Goal: Transaction & Acquisition: Book appointment/travel/reservation

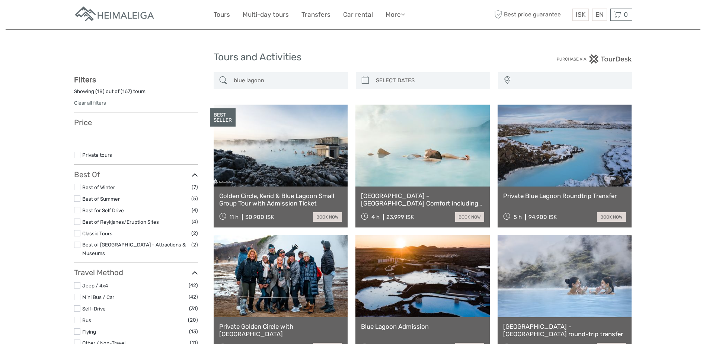
select select
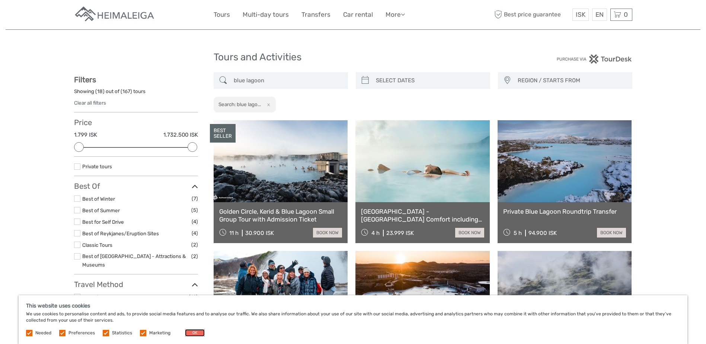
click at [188, 335] on button "OK" at bounding box center [195, 332] width 20 height 7
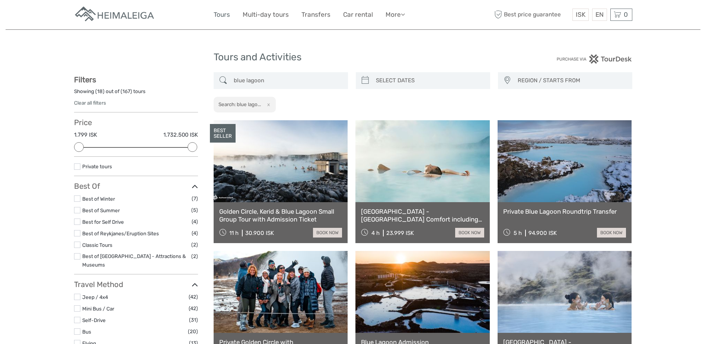
click at [225, 14] on link "Tours" at bounding box center [222, 14] width 16 height 11
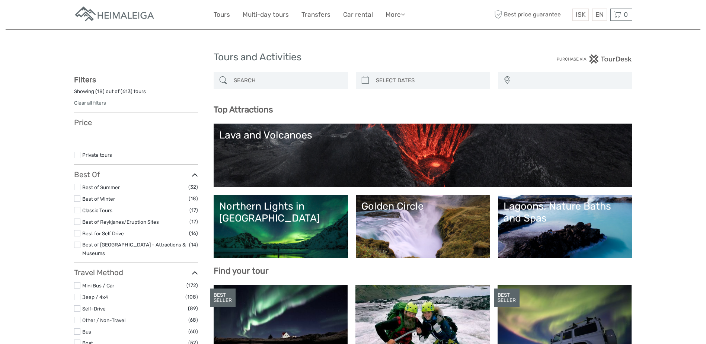
select select
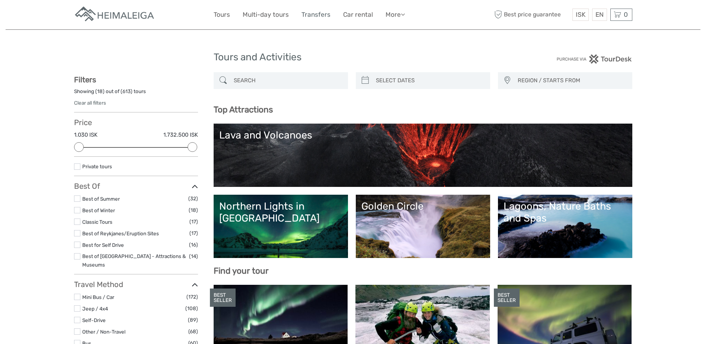
click at [304, 16] on link "Transfers" at bounding box center [315, 14] width 29 height 11
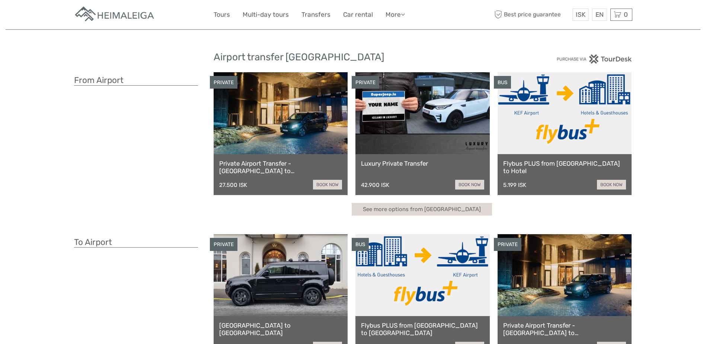
click at [293, 125] on link at bounding box center [281, 113] width 134 height 82
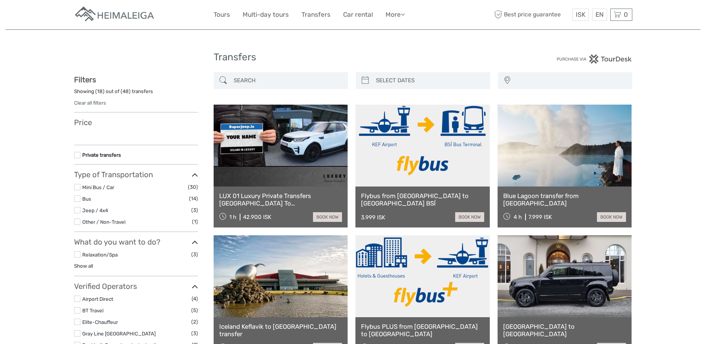
select select
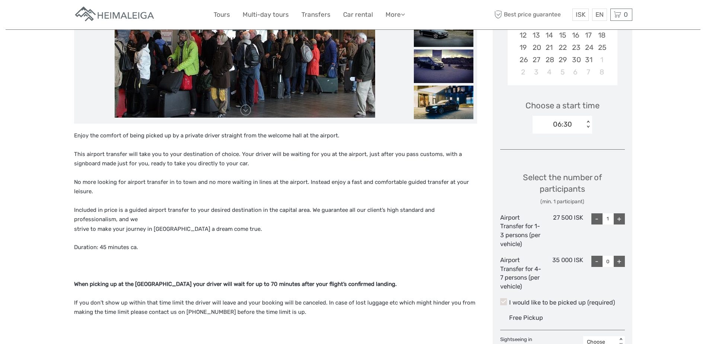
scroll to position [112, 0]
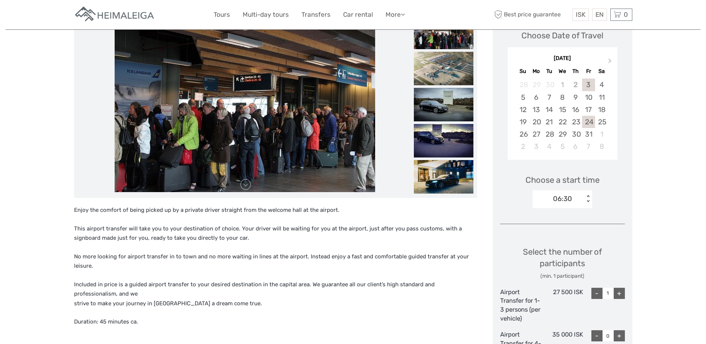
click at [591, 121] on div "24" at bounding box center [588, 122] width 13 height 12
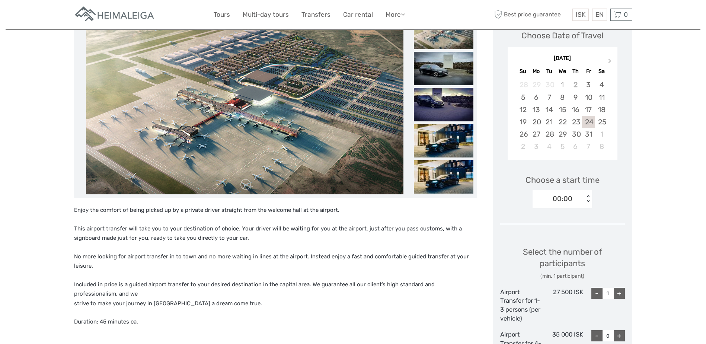
click at [586, 202] on div "< >" at bounding box center [588, 199] width 6 height 8
click at [566, 246] on div "02:00" at bounding box center [562, 248] width 52 height 13
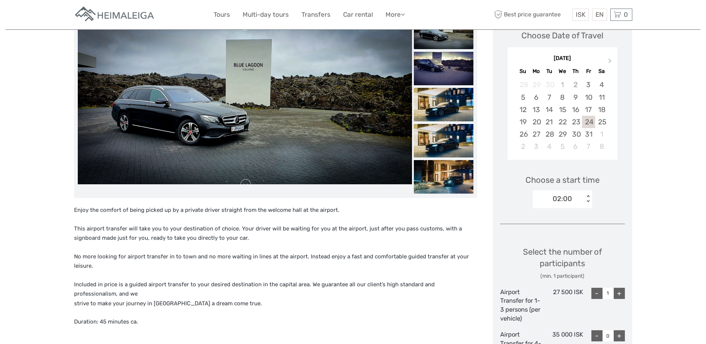
click at [562, 227] on div "Choose Date of Travel Next Month [DATE] Su Mo Tu We Th Fr Sa 28 29 30 1 2 3 4 5…" at bounding box center [563, 322] width 140 height 620
drag, startPoint x: 106, startPoint y: 207, endPoint x: 172, endPoint y: 206, distance: 66.2
click at [172, 206] on p "Enjoy the comfort of being picked up by a private driver straight from the welc…" at bounding box center [275, 210] width 403 height 10
drag, startPoint x: 174, startPoint y: 210, endPoint x: 356, endPoint y: 211, distance: 182.7
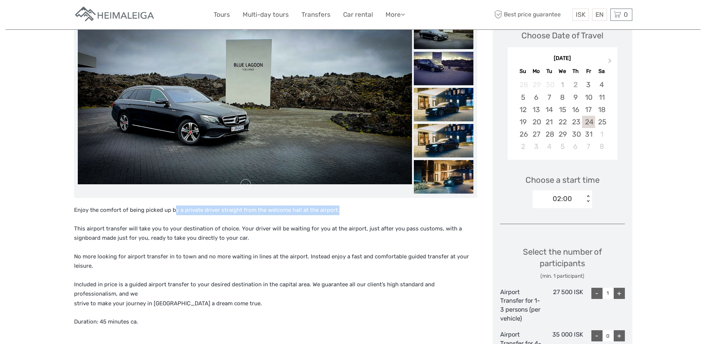
click at [356, 211] on p "Enjoy the comfort of being picked up by a private driver straight from the welc…" at bounding box center [275, 210] width 403 height 10
click at [141, 243] on p "This airport transfer will take you to your destination of choice. Your driver …" at bounding box center [275, 233] width 403 height 19
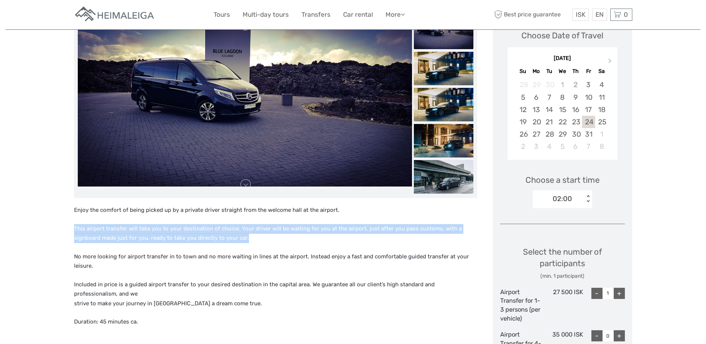
drag, startPoint x: 75, startPoint y: 230, endPoint x: 257, endPoint y: 241, distance: 181.9
click at [257, 241] on p "This airport transfer will take you to your destination of choice. Your driver …" at bounding box center [275, 233] width 403 height 19
click at [256, 241] on p "This airport transfer will take you to your destination of choice. Your driver …" at bounding box center [275, 233] width 403 height 19
drag, startPoint x: 255, startPoint y: 237, endPoint x: 254, endPoint y: 231, distance: 6.7
click at [254, 231] on p "This airport transfer will take you to your destination of choice. Your driver …" at bounding box center [275, 233] width 403 height 19
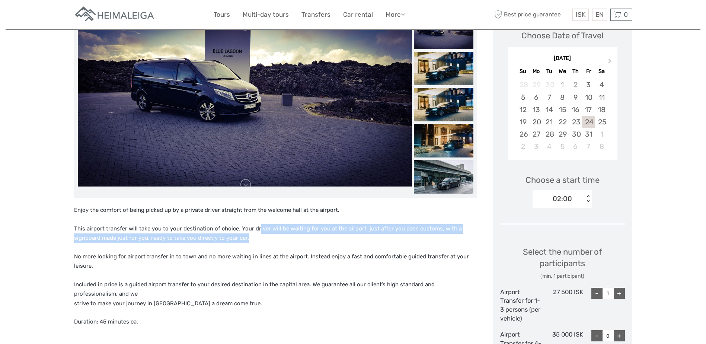
click at [254, 231] on p "This airport transfer will take you to your destination of choice. Your driver …" at bounding box center [275, 233] width 403 height 19
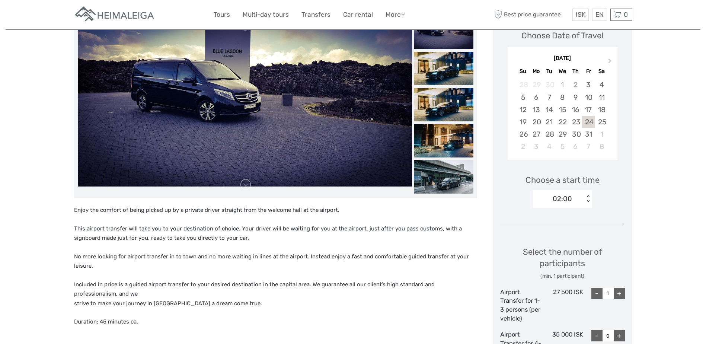
click at [253, 228] on p "This airport transfer will take you to your destination of choice. Your driver …" at bounding box center [275, 233] width 403 height 19
drag, startPoint x: 80, startPoint y: 235, endPoint x: 240, endPoint y: 238, distance: 159.6
click at [240, 238] on p "This airport transfer will take you to your destination of choice. Your driver …" at bounding box center [275, 233] width 403 height 19
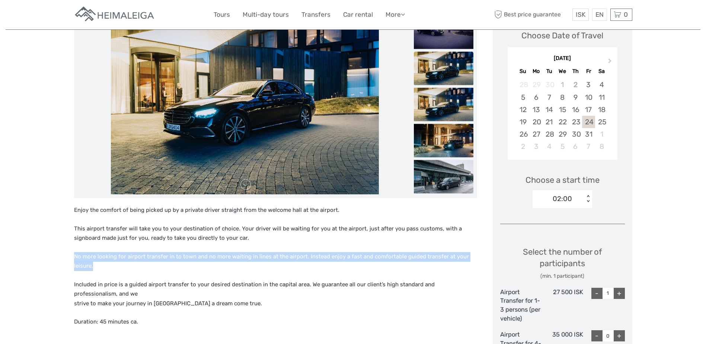
drag, startPoint x: 73, startPoint y: 256, endPoint x: 95, endPoint y: 267, distance: 24.8
click at [95, 267] on p "No more looking for airport transfer in to town and no more waiting in lines at…" at bounding box center [275, 261] width 403 height 19
drag, startPoint x: 95, startPoint y: 267, endPoint x: 87, endPoint y: 262, distance: 9.6
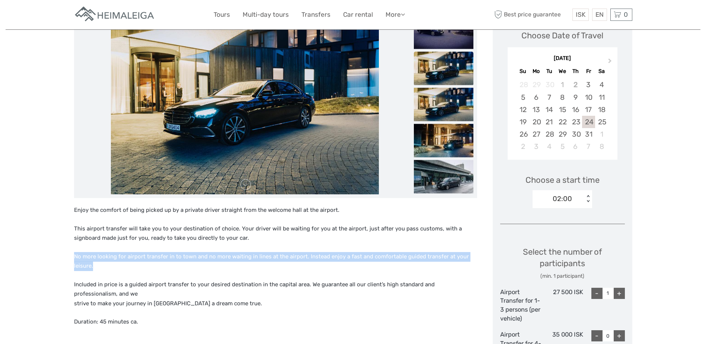
click at [87, 262] on p "No more looking for airport transfer in to town and no more waiting in lines at…" at bounding box center [275, 261] width 403 height 19
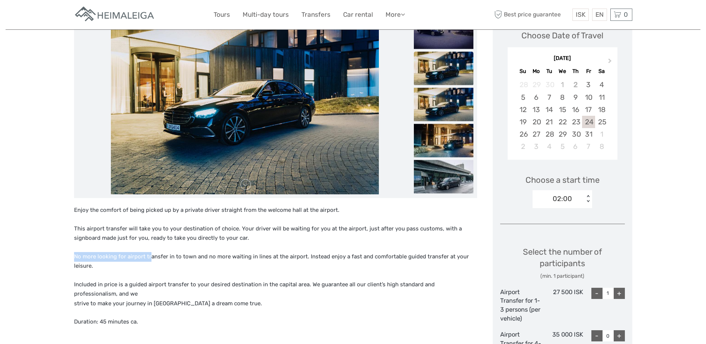
drag, startPoint x: 74, startPoint y: 257, endPoint x: 149, endPoint y: 261, distance: 75.3
drag, startPoint x: 149, startPoint y: 261, endPoint x: 138, endPoint y: 266, distance: 11.6
click at [149, 261] on p "No more looking for airport transfer in to town and no more waiting in lines at…" at bounding box center [275, 261] width 403 height 19
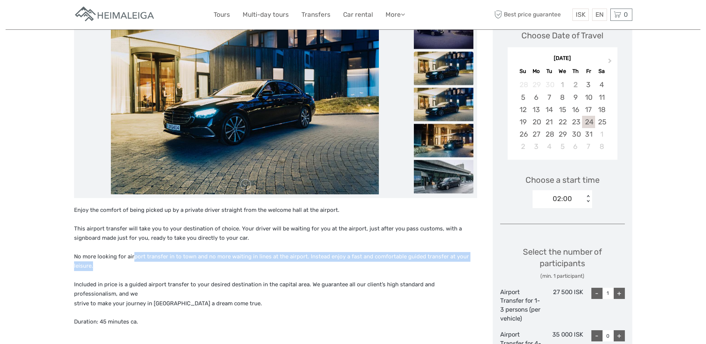
drag, startPoint x: 133, startPoint y: 254, endPoint x: 199, endPoint y: 265, distance: 67.1
click at [199, 265] on p "No more looking for airport transfer in to town and no more waiting in lines at…" at bounding box center [275, 261] width 403 height 19
drag, startPoint x: 199, startPoint y: 264, endPoint x: 199, endPoint y: 251, distance: 13.0
click at [199, 251] on div "Enjoy the comfort of being picked up by a private driver straight from the welc…" at bounding box center [275, 315] width 403 height 220
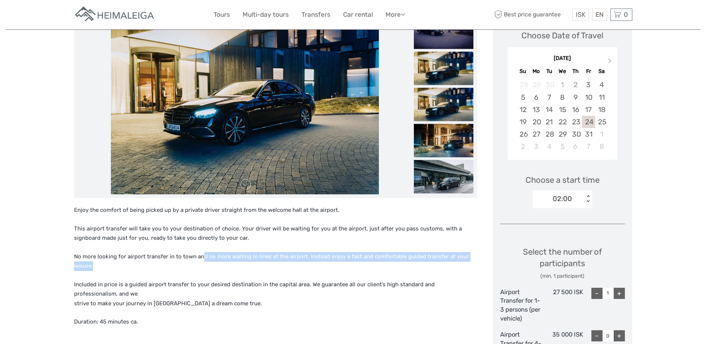
click at [199, 251] on div "Enjoy the comfort of being picked up by a private driver straight from the welc…" at bounding box center [275, 315] width 403 height 220
drag, startPoint x: 303, startPoint y: 256, endPoint x: 305, endPoint y: 265, distance: 9.8
click at [305, 265] on p "No more looking for airport transfer in to town and no more waiting in lines at…" at bounding box center [275, 261] width 403 height 19
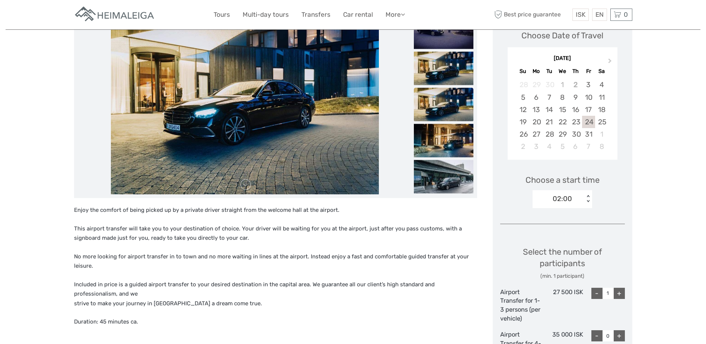
drag, startPoint x: 77, startPoint y: 283, endPoint x: 181, endPoint y: 286, distance: 104.6
click at [181, 286] on p "Included in price is a guided airport transfer to your desired destination in t…" at bounding box center [275, 294] width 403 height 29
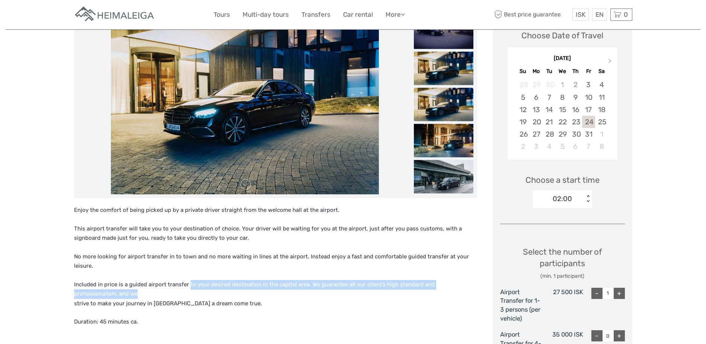
drag, startPoint x: 189, startPoint y: 283, endPoint x: 422, endPoint y: 294, distance: 232.8
click at [422, 294] on p "Included in price is a guided airport transfer to your desired destination in t…" at bounding box center [275, 294] width 403 height 29
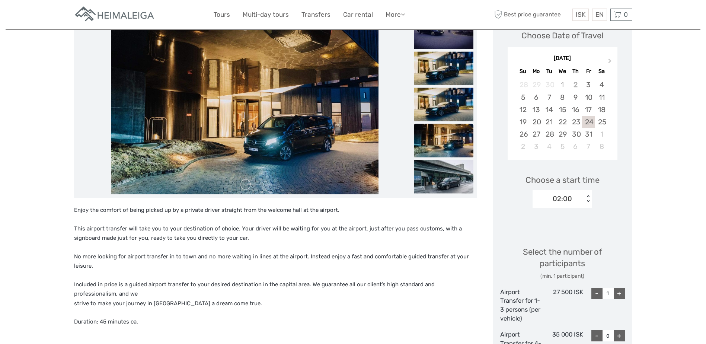
click at [129, 313] on div "Enjoy the comfort of being picked up by a private driver straight from the welc…" at bounding box center [275, 315] width 403 height 220
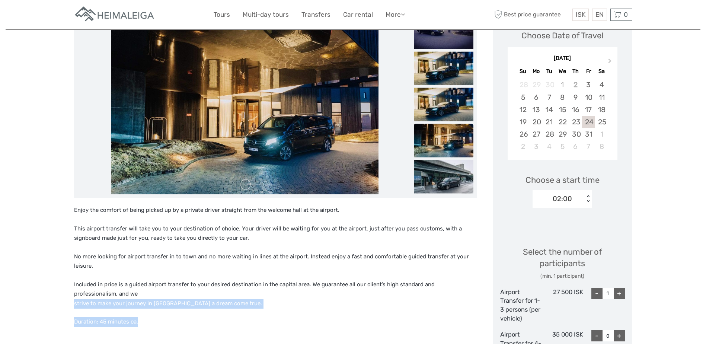
drag, startPoint x: 87, startPoint y: 307, endPoint x: 226, endPoint y: 311, distance: 138.8
click at [226, 311] on div "Enjoy the comfort of being picked up by a private driver straight from the welc…" at bounding box center [275, 315] width 403 height 220
drag, startPoint x: 226, startPoint y: 311, endPoint x: 223, endPoint y: 305, distance: 6.3
click at [224, 305] on p "Included in price is a guided airport transfer to your desired destination in t…" at bounding box center [275, 294] width 403 height 29
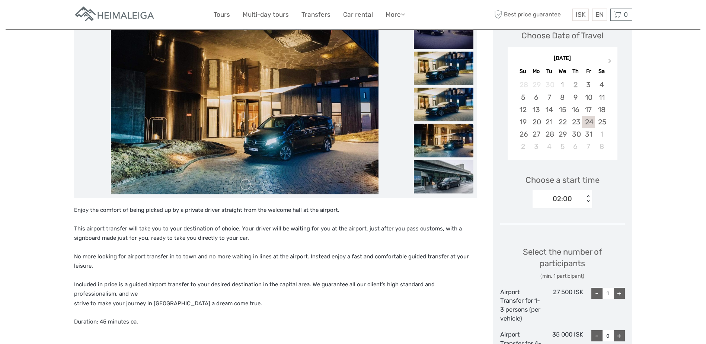
scroll to position [186, 0]
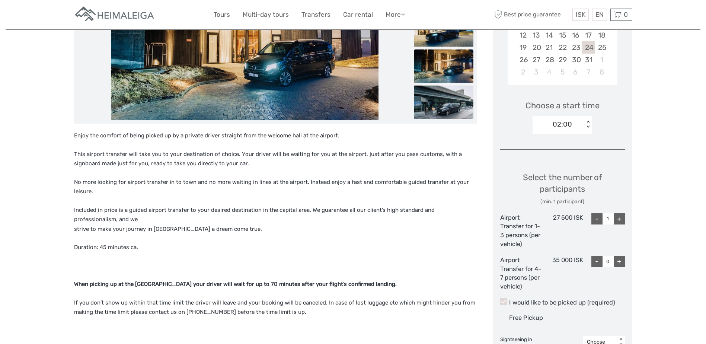
drag, startPoint x: 109, startPoint y: 285, endPoint x: 402, endPoint y: 286, distance: 292.8
click at [397, 286] on strong "When picking up at the [GEOGRAPHIC_DATA] your driver will wait for up to 70 min…" at bounding box center [235, 284] width 323 height 7
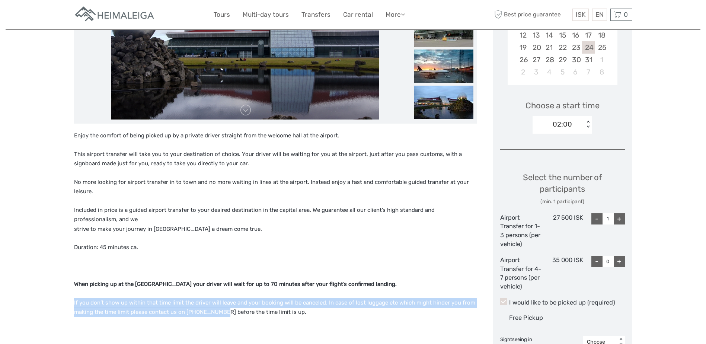
drag, startPoint x: 58, startPoint y: 301, endPoint x: 221, endPoint y: 316, distance: 163.3
click at [221, 316] on div "Region / Starts from: [GEOGRAPHIC_DATA] / [GEOGRAPHIC_DATA] Travel method: Mini…" at bounding box center [353, 299] width 695 height 971
drag, startPoint x: 221, startPoint y: 316, endPoint x: 216, endPoint y: 309, distance: 8.6
click at [216, 309] on p "If you don’t show up within that time limit the driver will leave and your book…" at bounding box center [275, 312] width 403 height 29
click at [191, 298] on p "If you don’t show up within that time limit the driver will leave and your book…" at bounding box center [275, 312] width 403 height 29
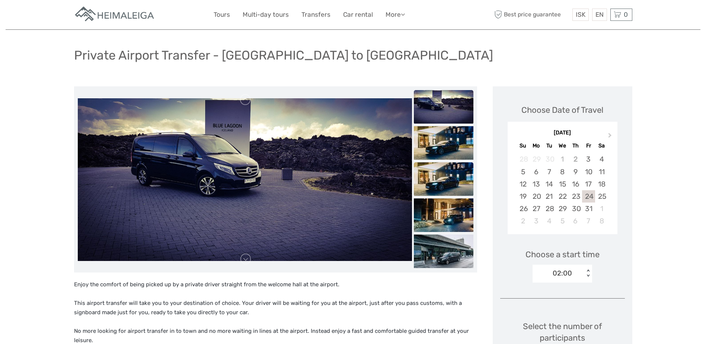
scroll to position [0, 0]
